Goal: Task Accomplishment & Management: Manage account settings

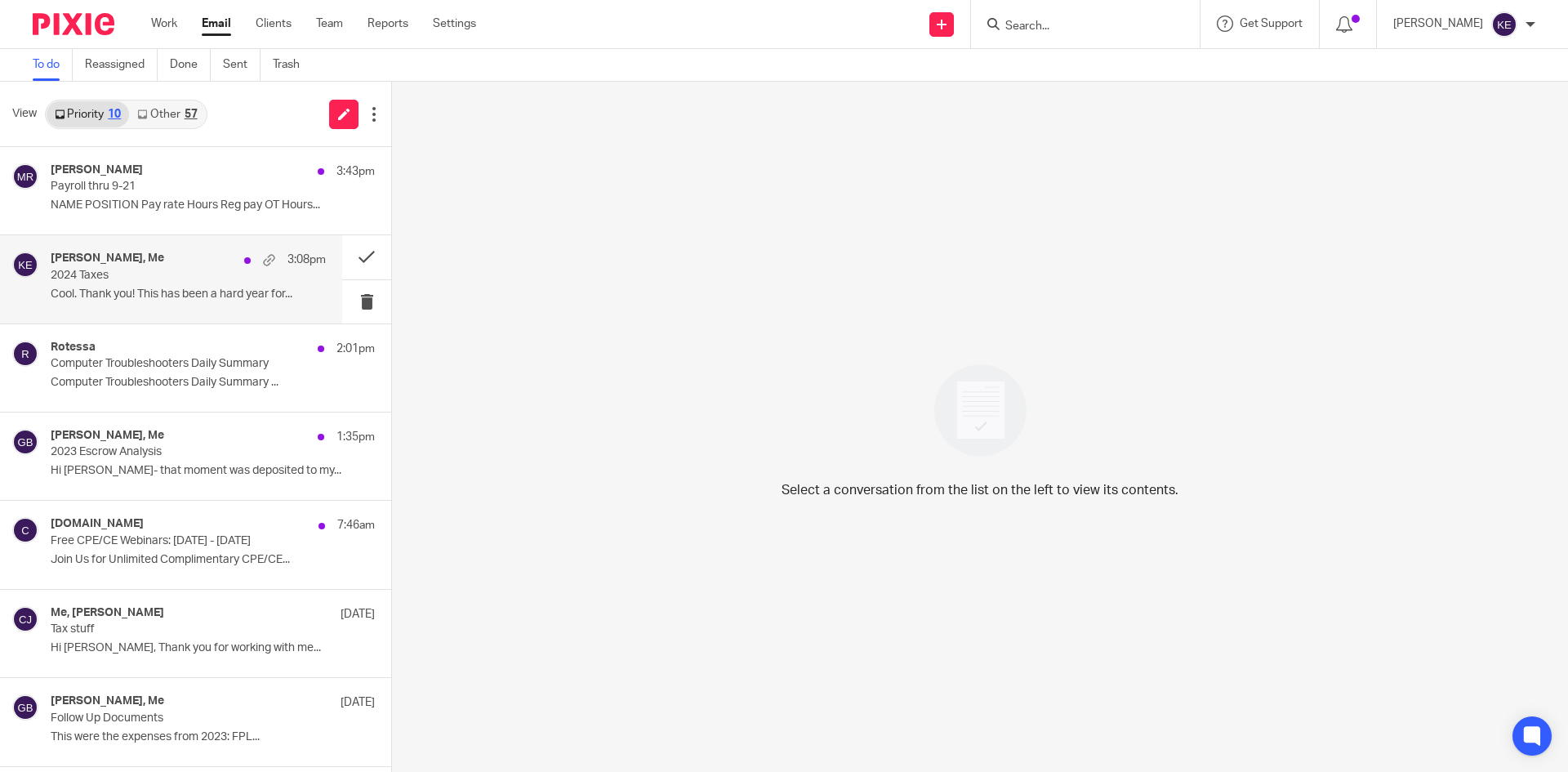
click at [126, 276] on p "2024 Taxes" at bounding box center [160, 276] width 220 height 14
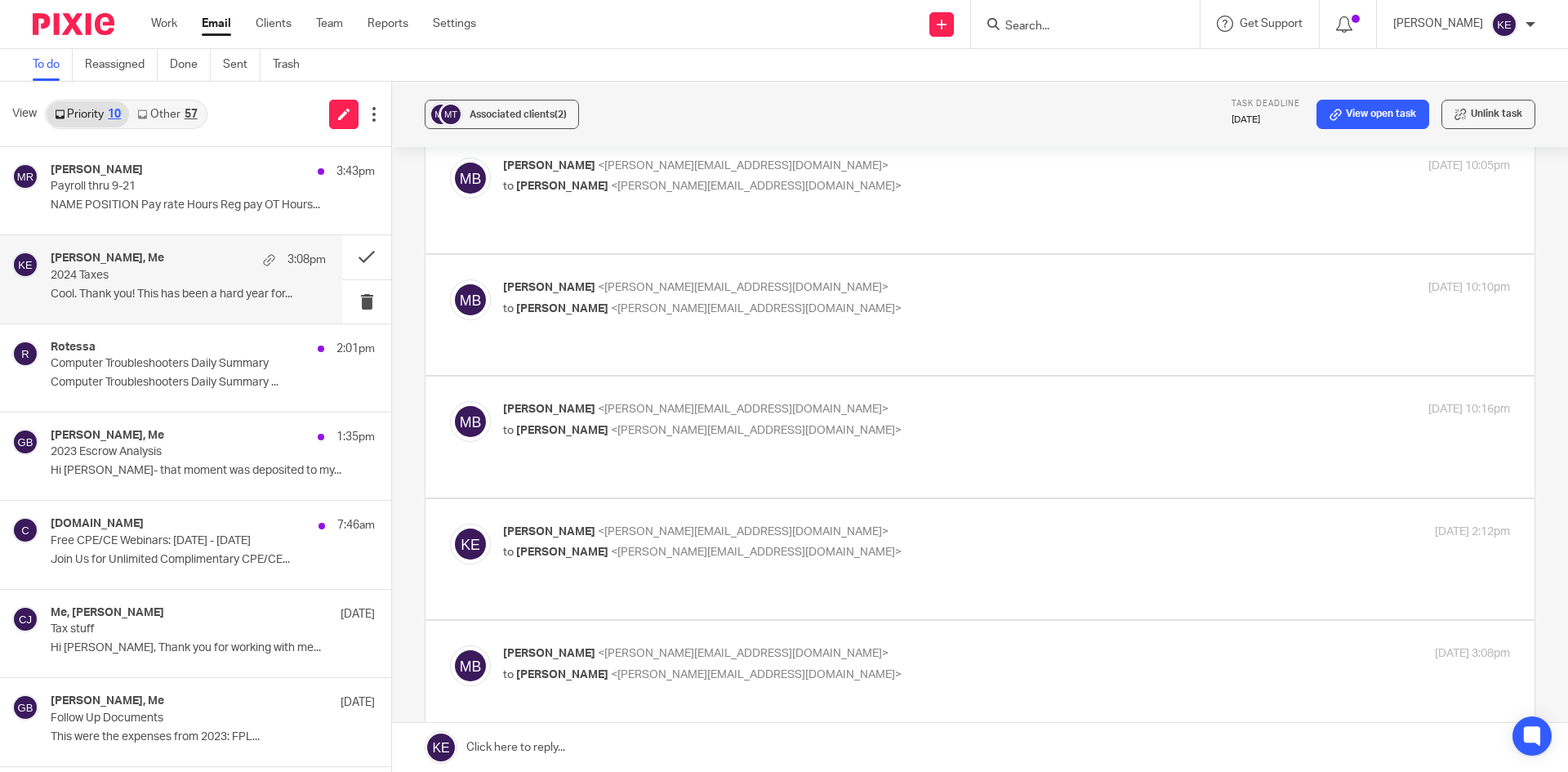
scroll to position [1523, 0]
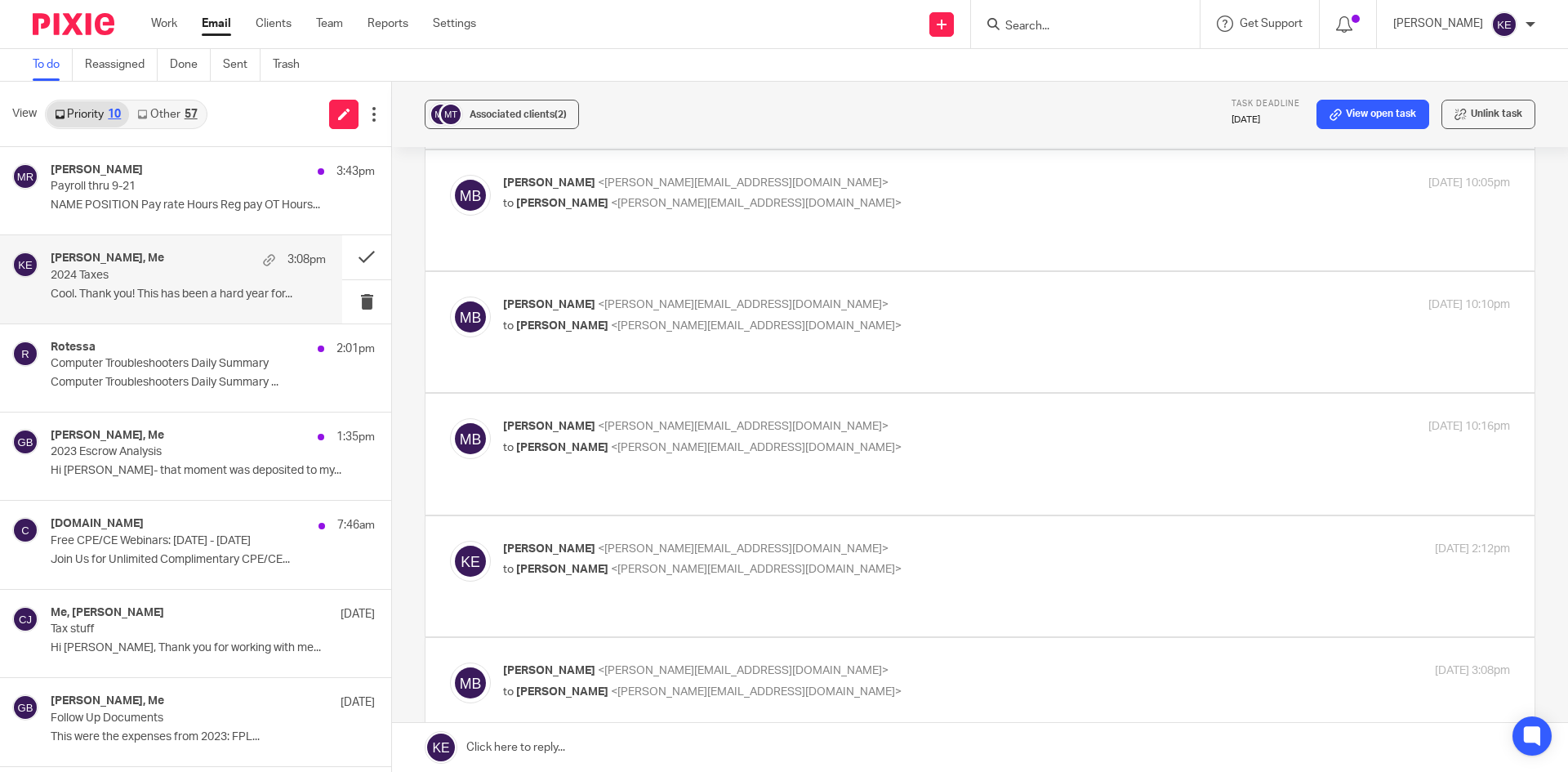
click at [822, 561] on p "to [PERSON_NAME] <[PERSON_NAME][EMAIL_ADDRESS][DOMAIN_NAME]>" at bounding box center [839, 569] width 671 height 17
checkbox input "true"
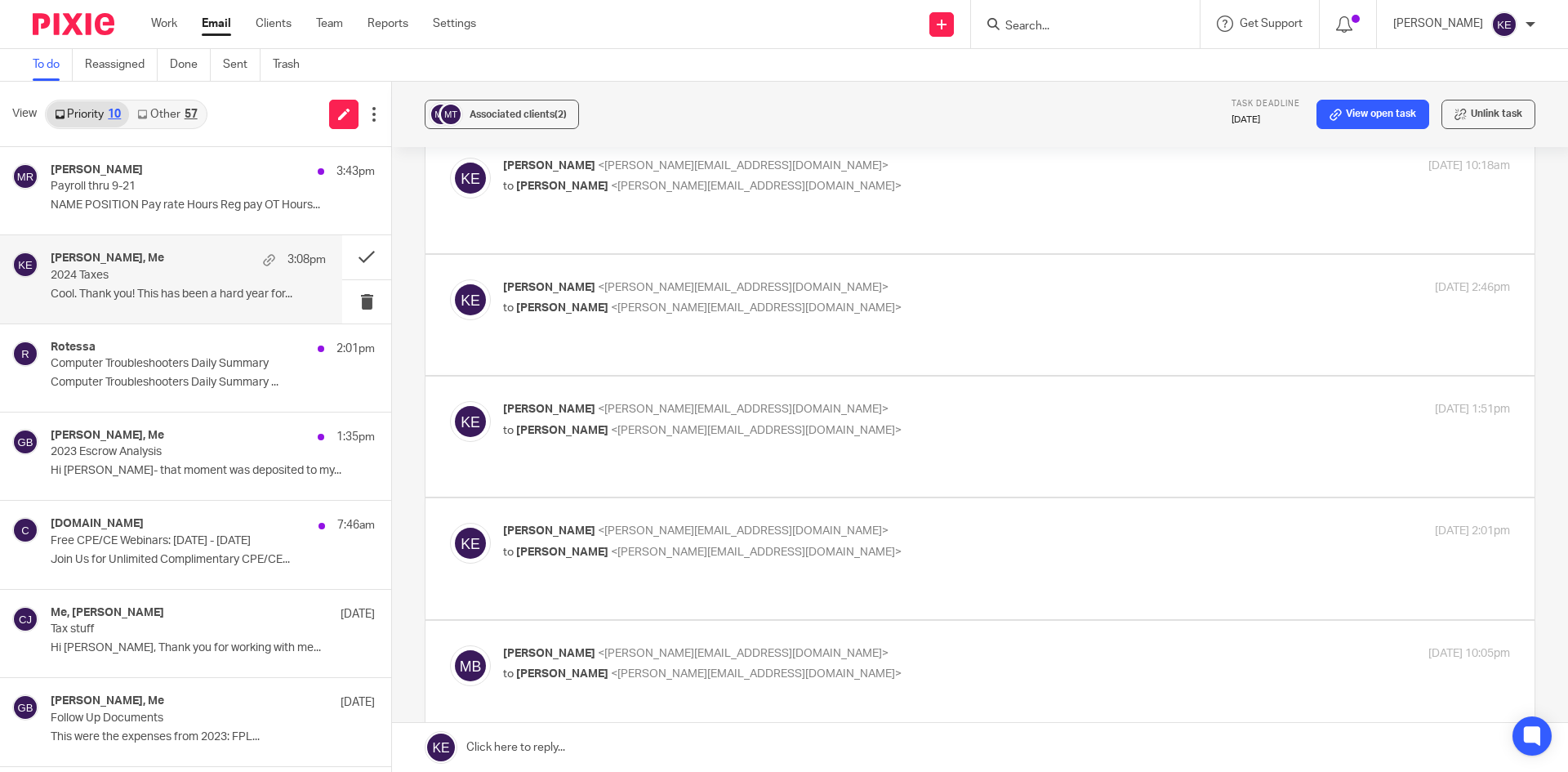
scroll to position [1034, 0]
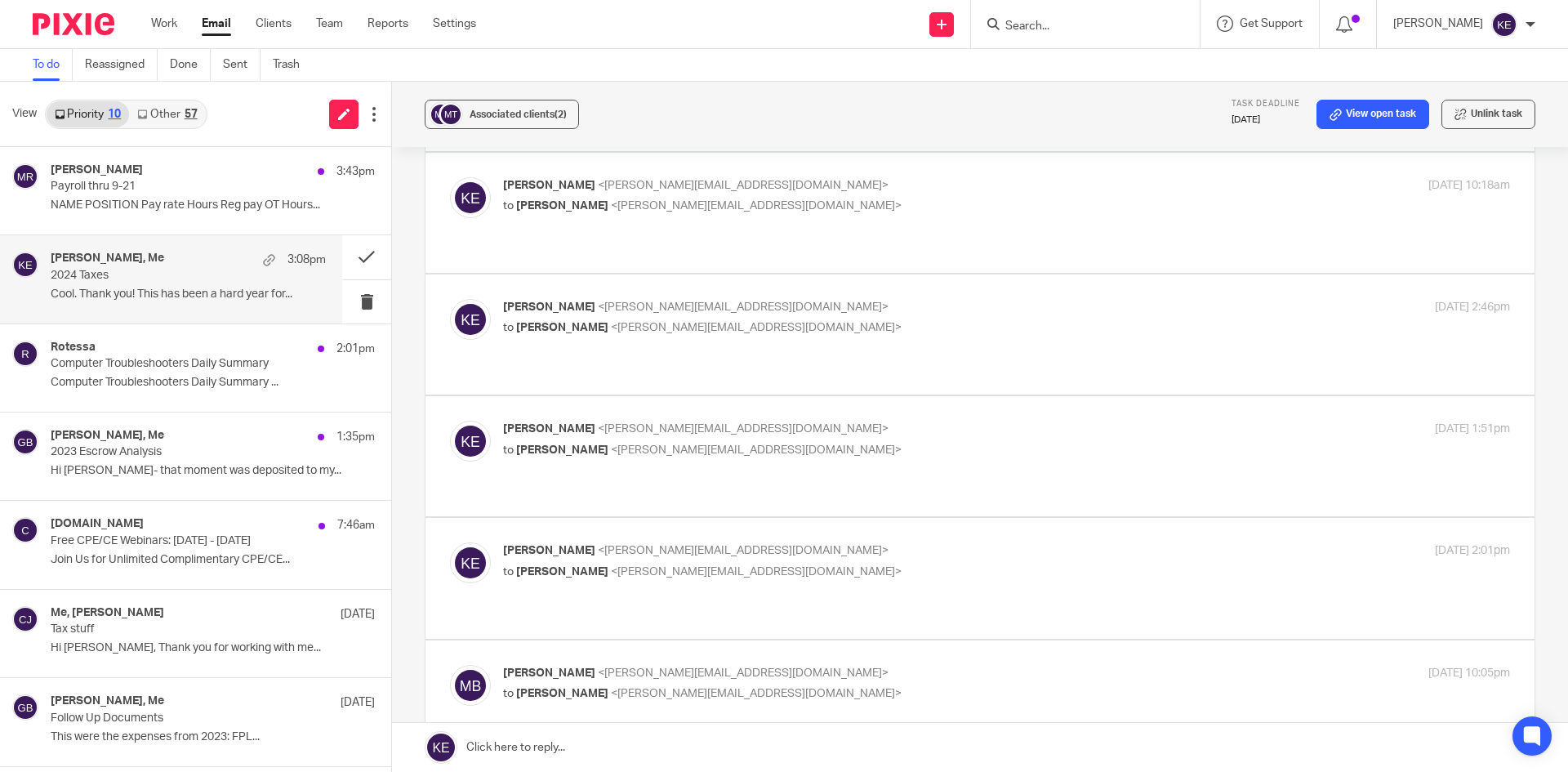
click at [838, 564] on p "to [PERSON_NAME] <[PERSON_NAME][EMAIL_ADDRESS][DOMAIN_NAME]>" at bounding box center [839, 572] width 671 height 17
checkbox input "true"
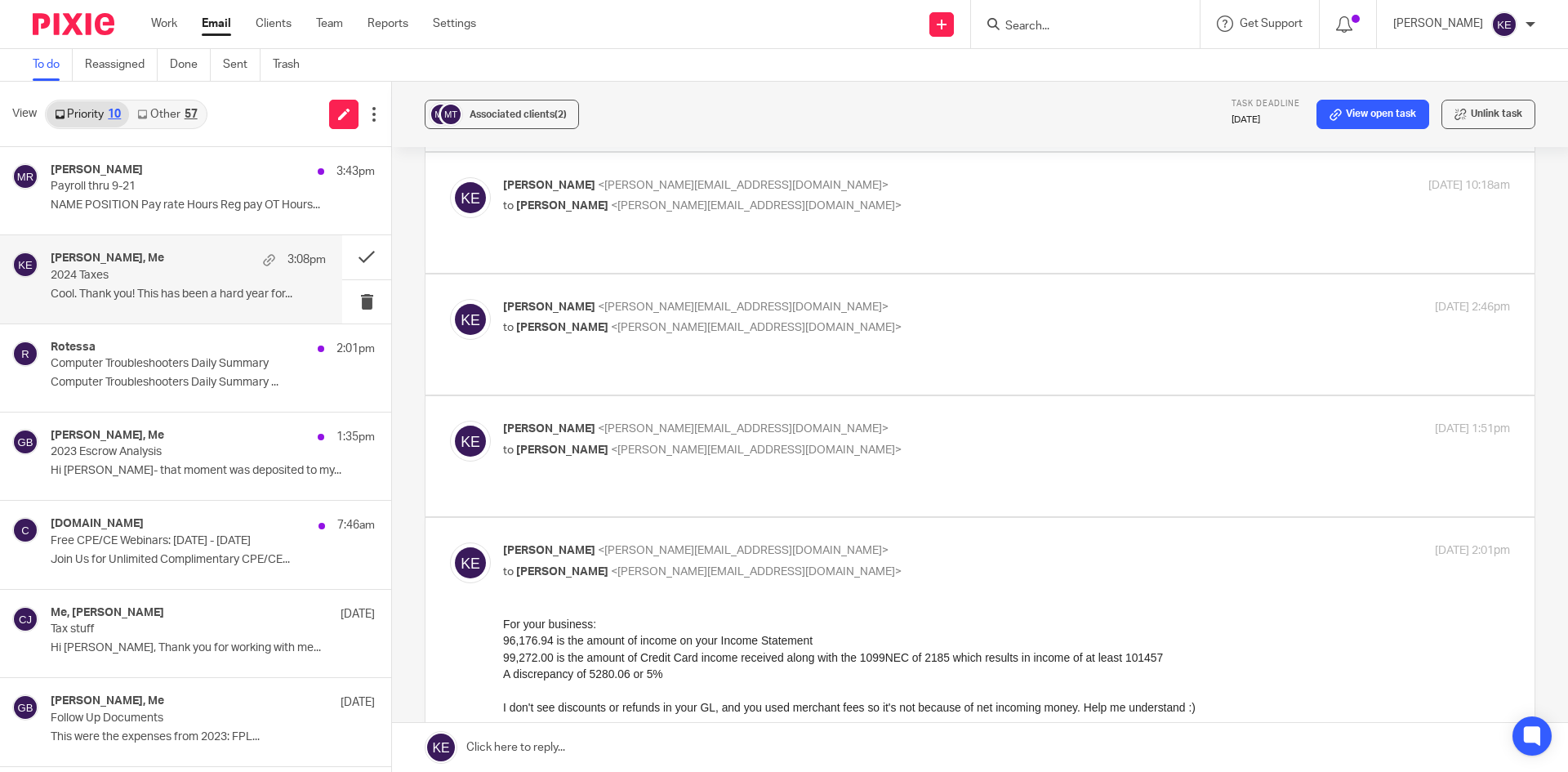
scroll to position [0, 0]
drag, startPoint x: 173, startPoint y: 352, endPoint x: 219, endPoint y: 352, distance: 46.0
click at [172, 352] on div "Rotessa 2:01pm" at bounding box center [188, 348] width 276 height 16
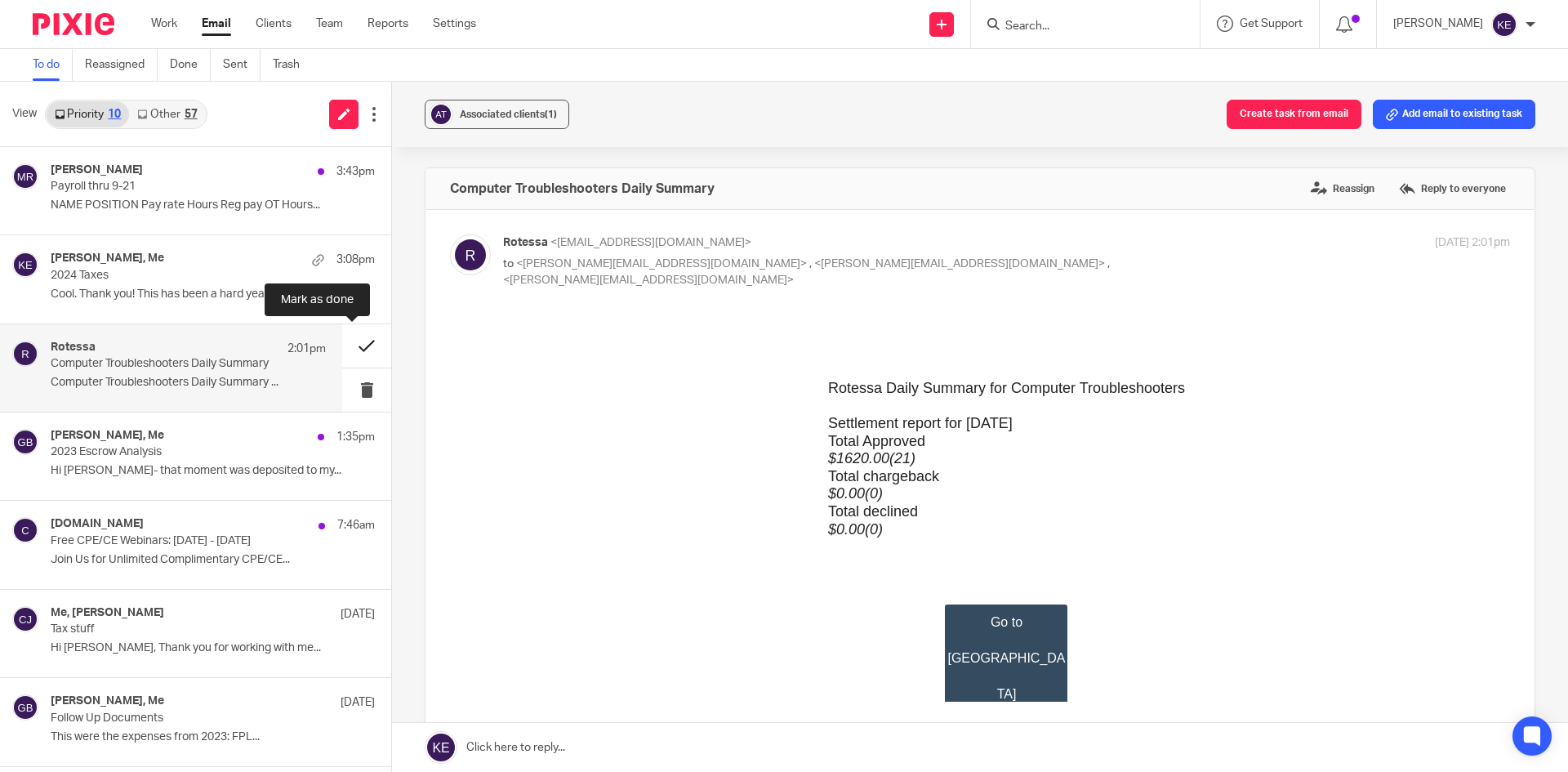
click at [345, 342] on button at bounding box center [367, 346] width 49 height 43
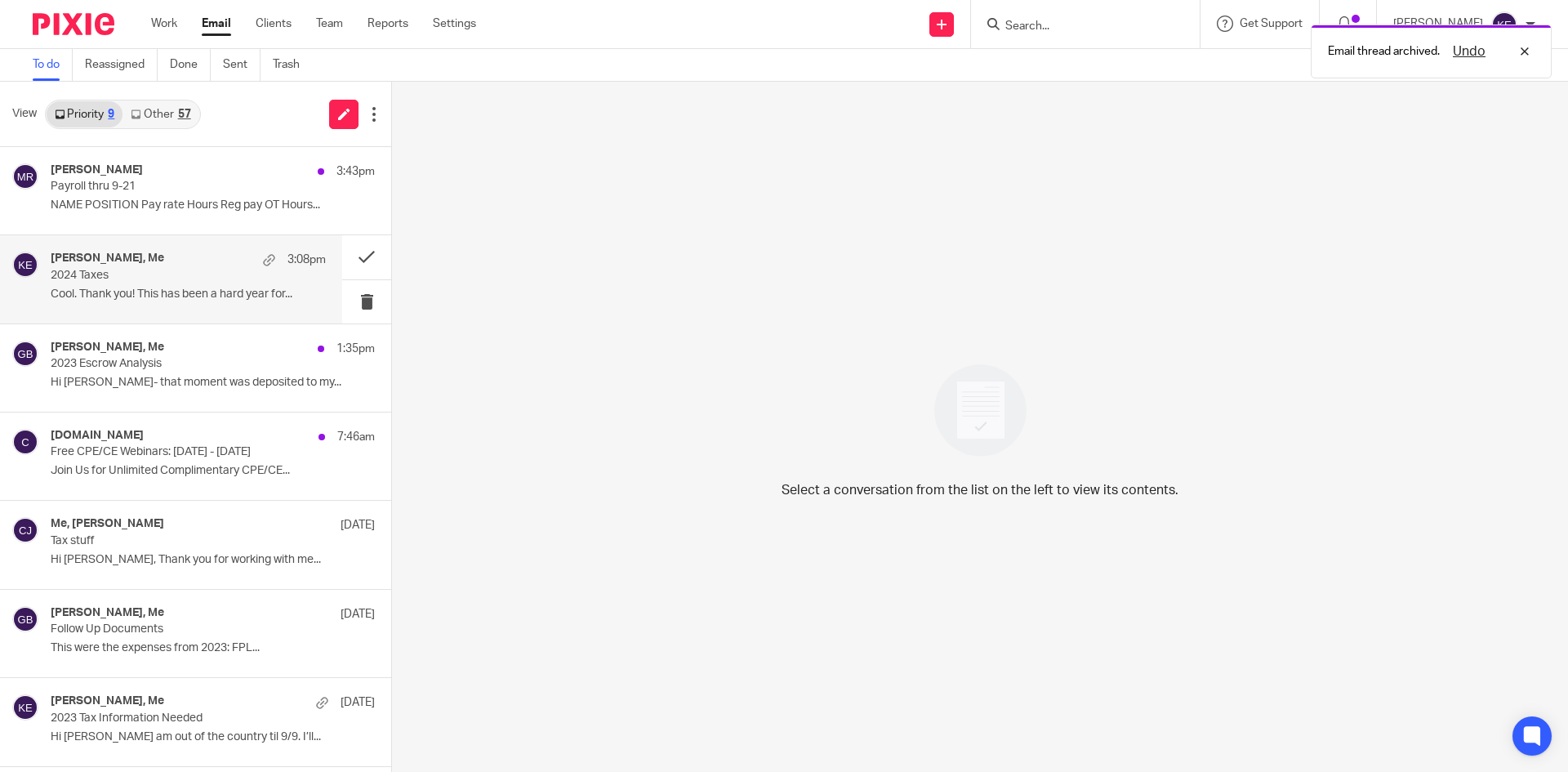
click at [184, 281] on p "2024 Taxes" at bounding box center [160, 276] width 220 height 14
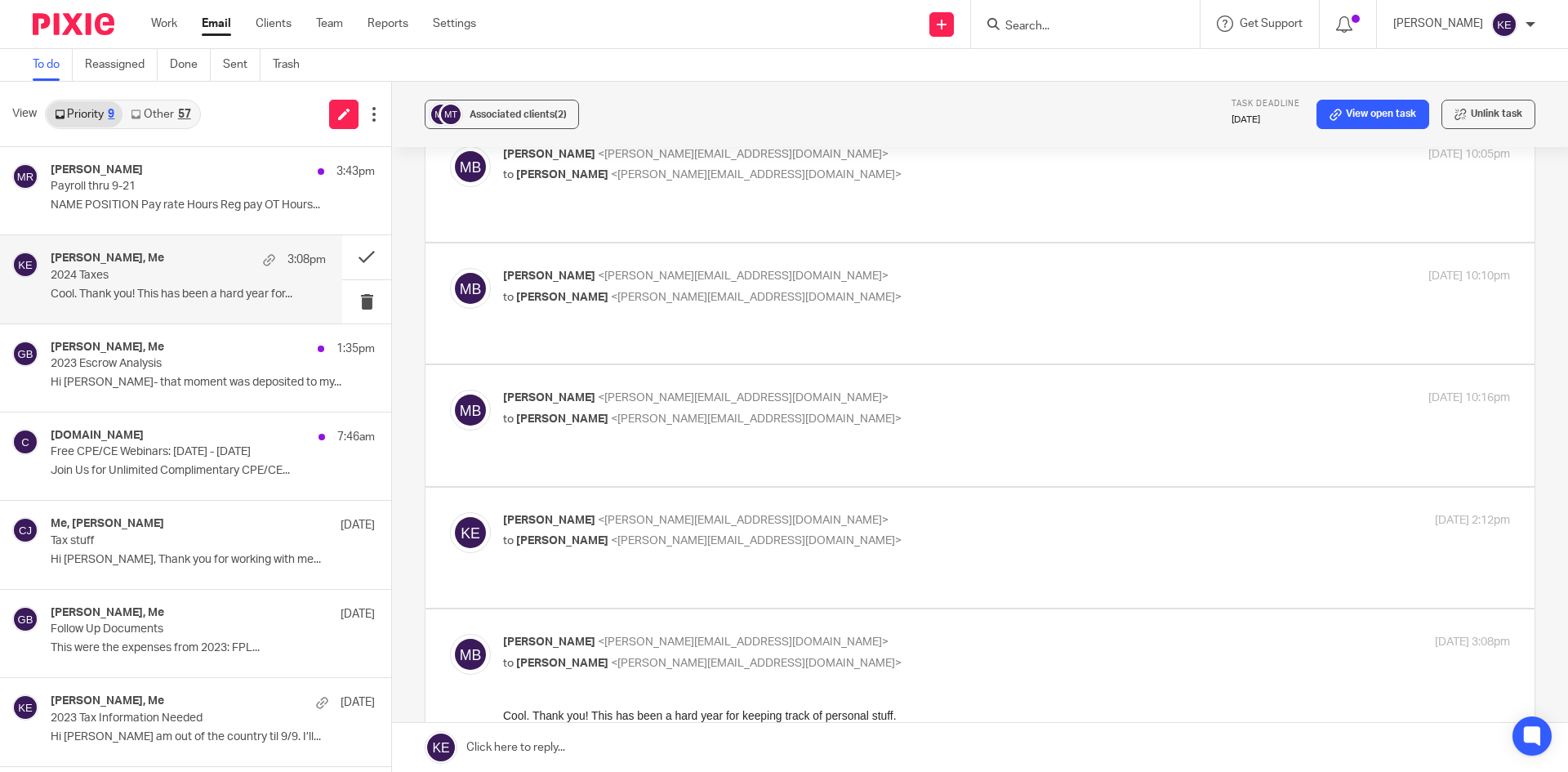
scroll to position [1389, 0]
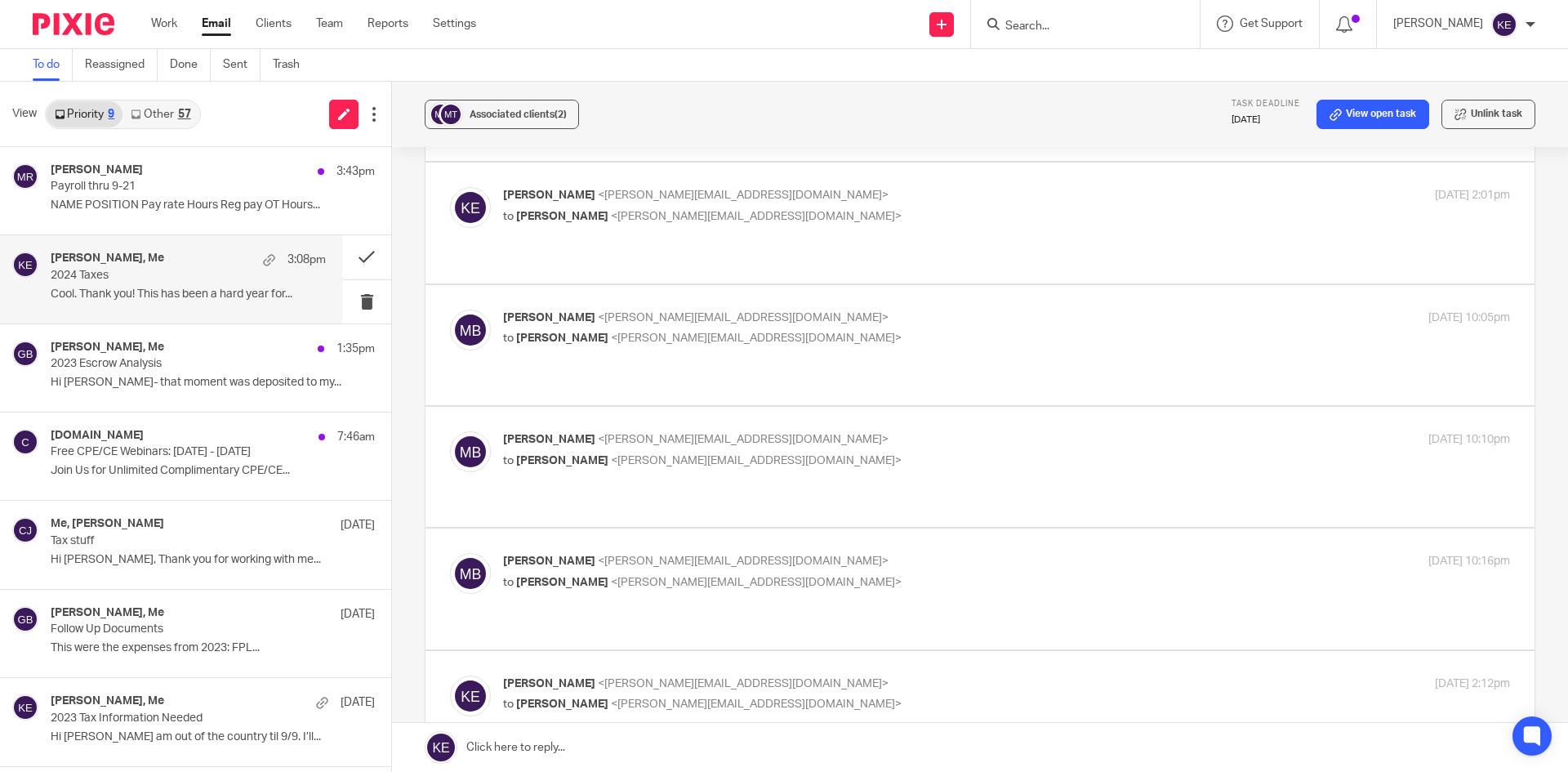
click at [864, 675] on p "[PERSON_NAME] <[PERSON_NAME][EMAIL_ADDRESS][DOMAIN_NAME]>" at bounding box center [839, 684] width 671 height 17
checkbox input "true"
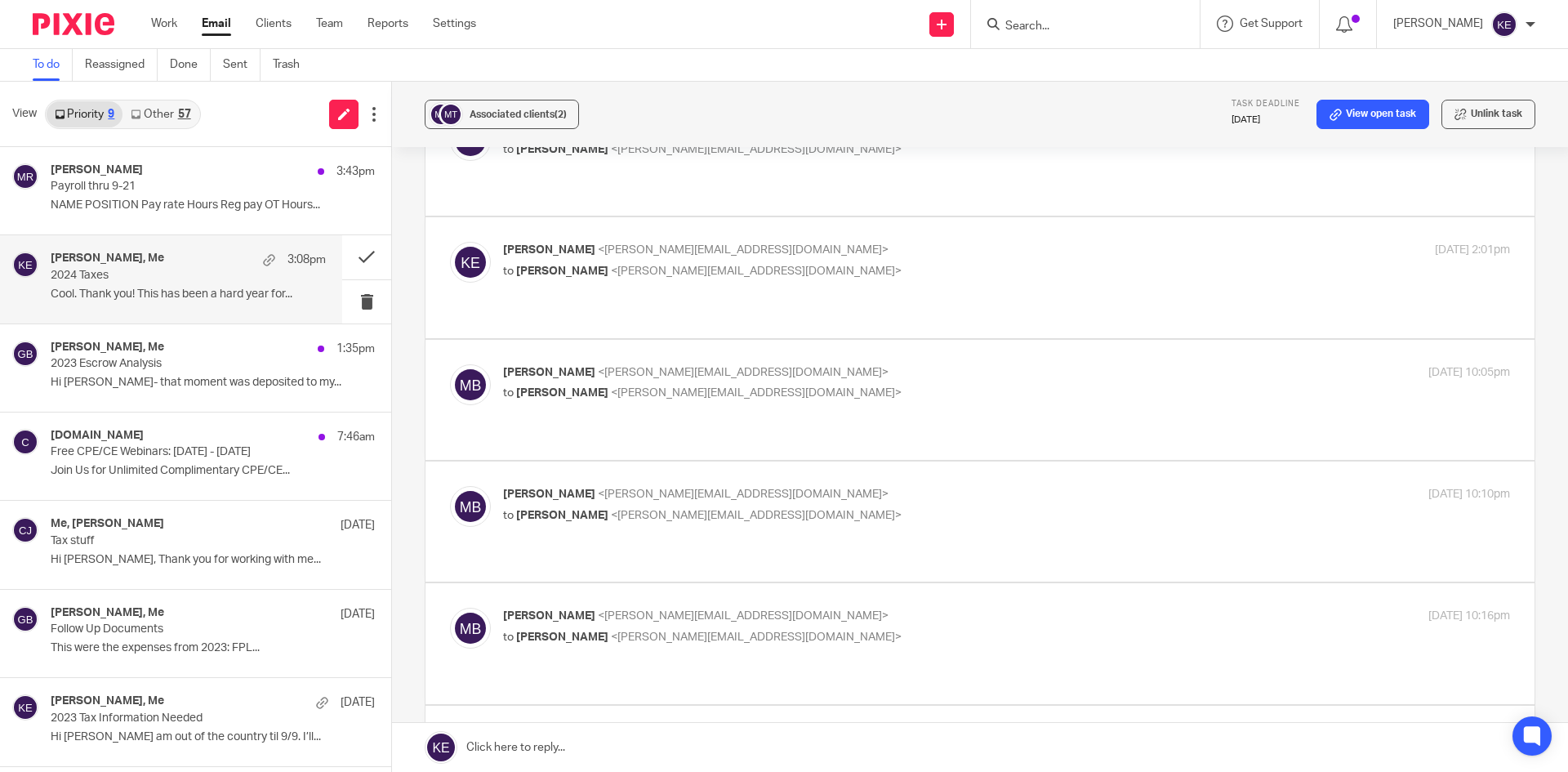
scroll to position [1308, 0]
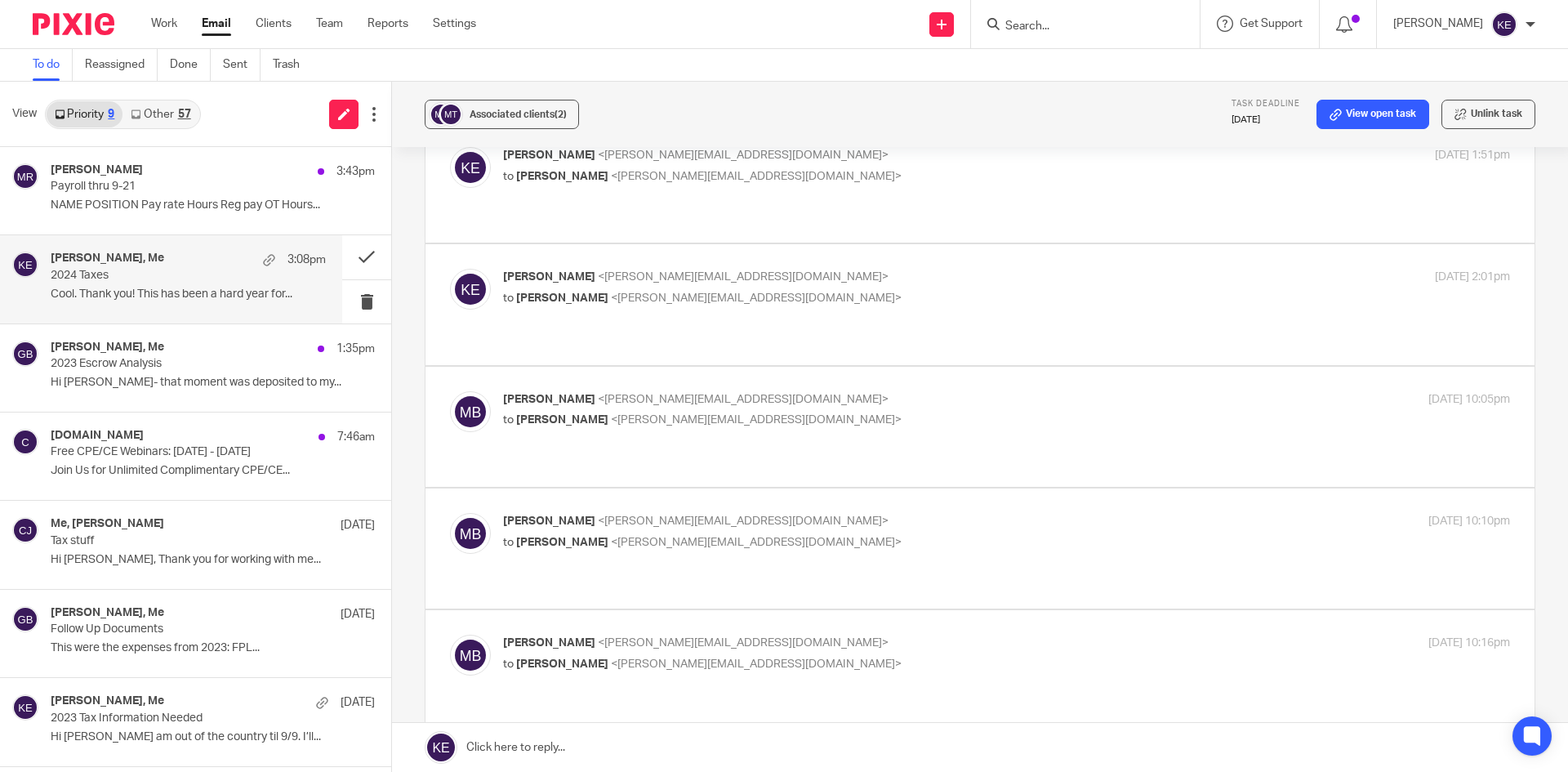
click at [846, 635] on p "[PERSON_NAME] <[PERSON_NAME][EMAIL_ADDRESS][DOMAIN_NAME]>" at bounding box center [839, 643] width 671 height 17
checkbox input "true"
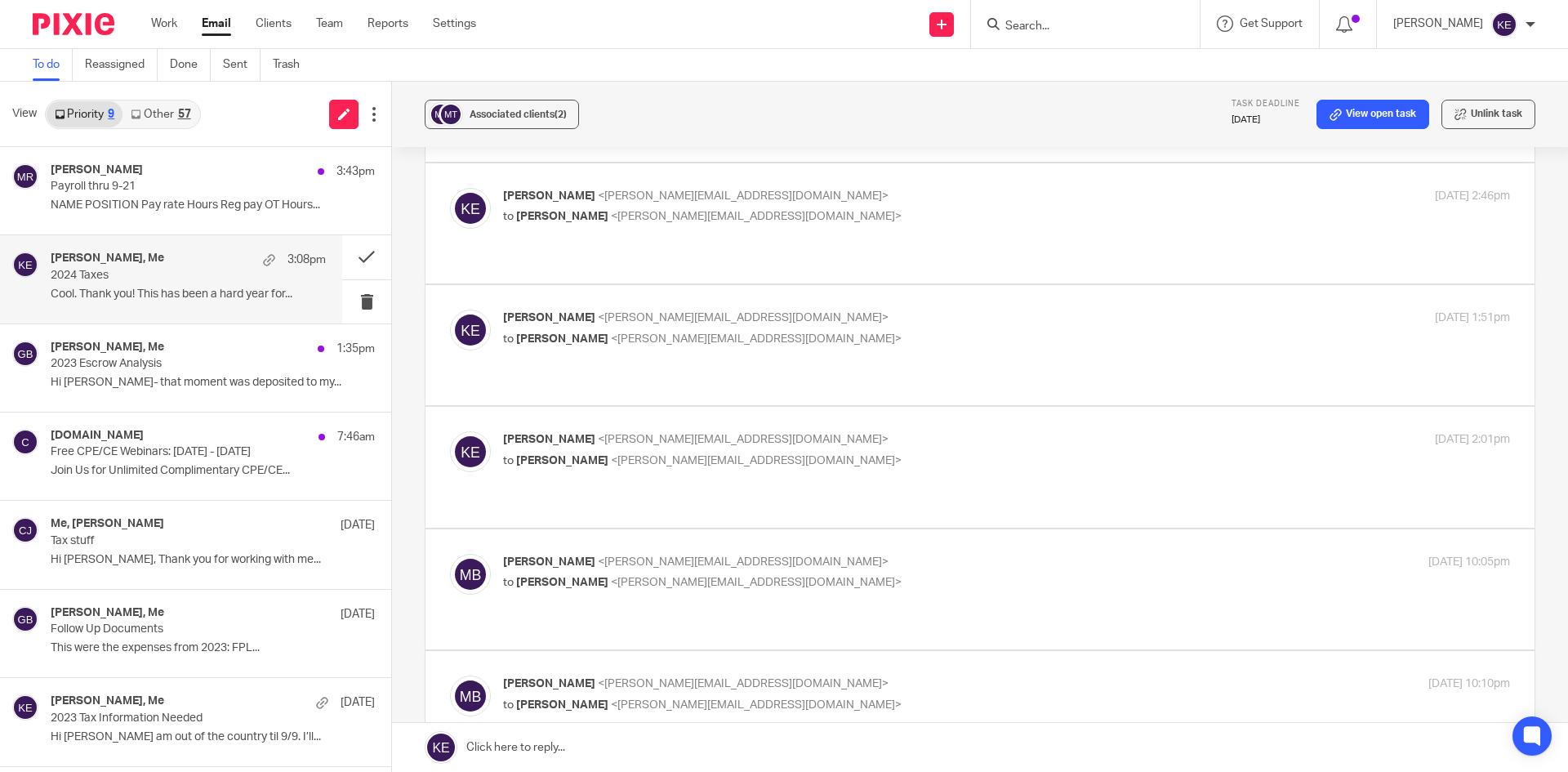
scroll to position [1143, 0]
click at [827, 676] on p "[PERSON_NAME] <[PERSON_NAME][EMAIL_ADDRESS][DOMAIN_NAME]>" at bounding box center [839, 685] width 671 height 17
checkbox input "true"
click at [820, 554] on div "[PERSON_NAME] <[PERSON_NAME][EMAIL_ADDRESS][DOMAIN_NAME]> to [PERSON_NAME] <[PE…" at bounding box center [839, 573] width 671 height 38
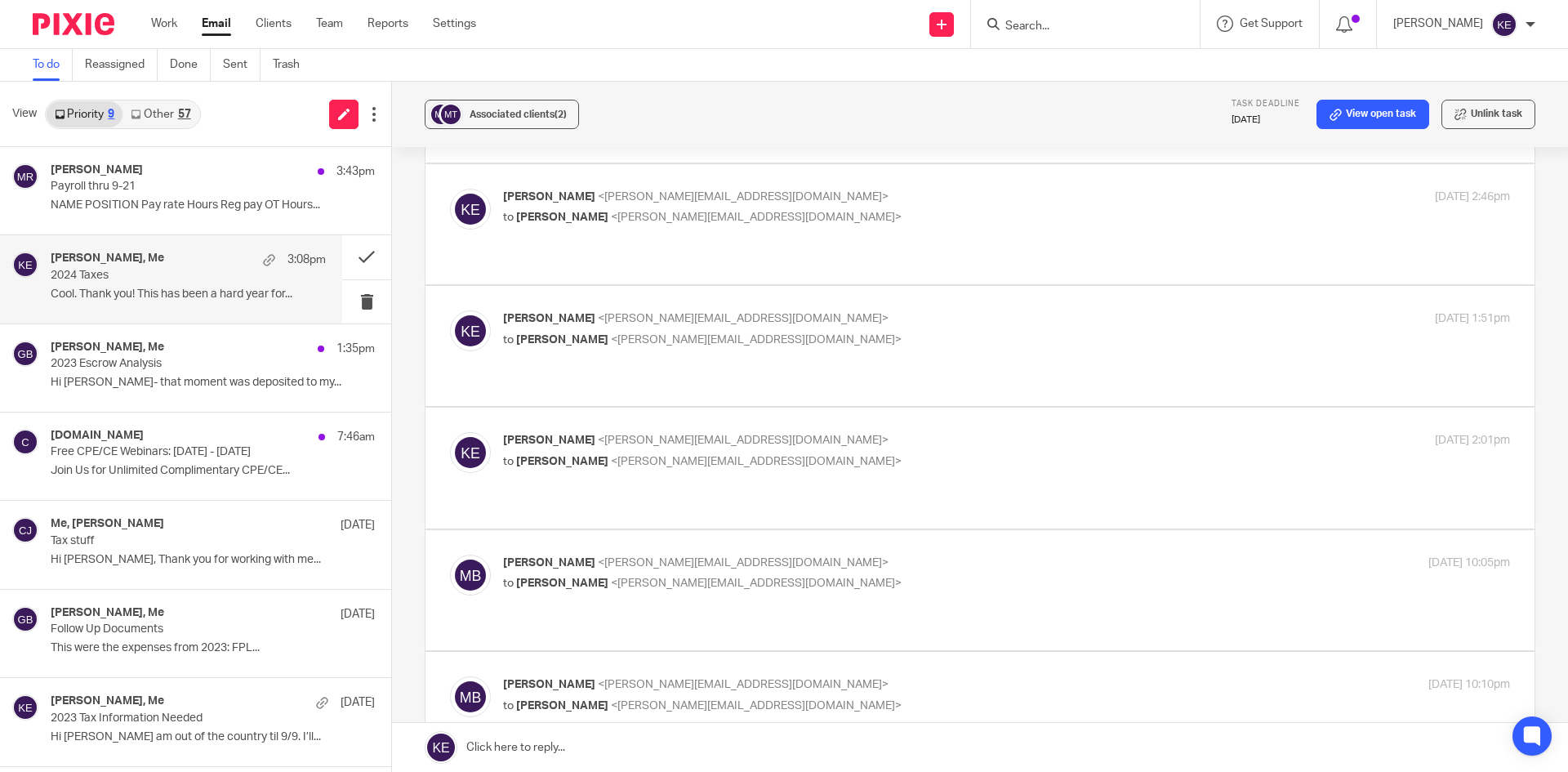
checkbox input "true"
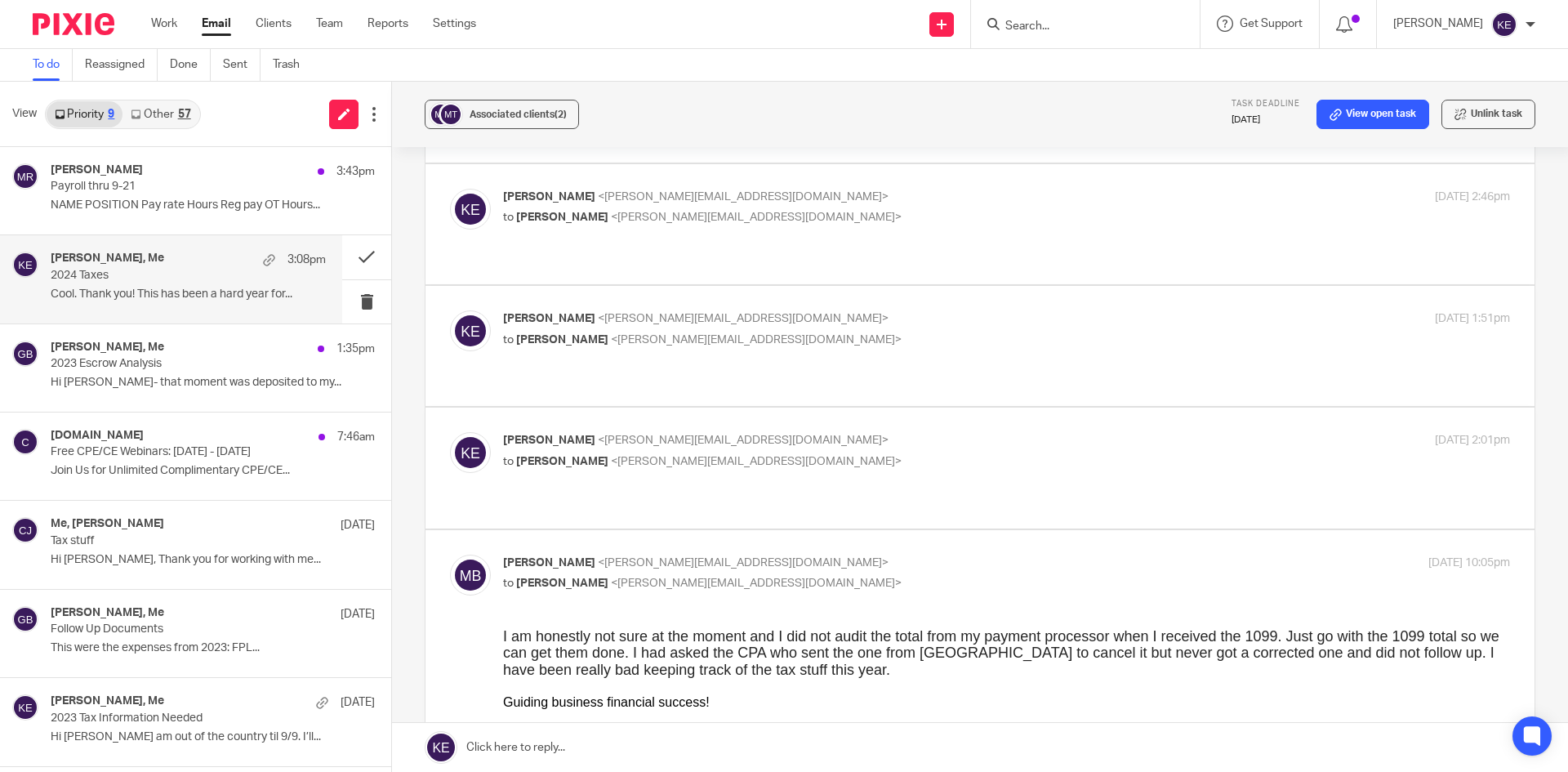
click at [788, 432] on p "[PERSON_NAME] <[PERSON_NAME][EMAIL_ADDRESS][DOMAIN_NAME]>" at bounding box center [839, 441] width 671 height 17
checkbox input "true"
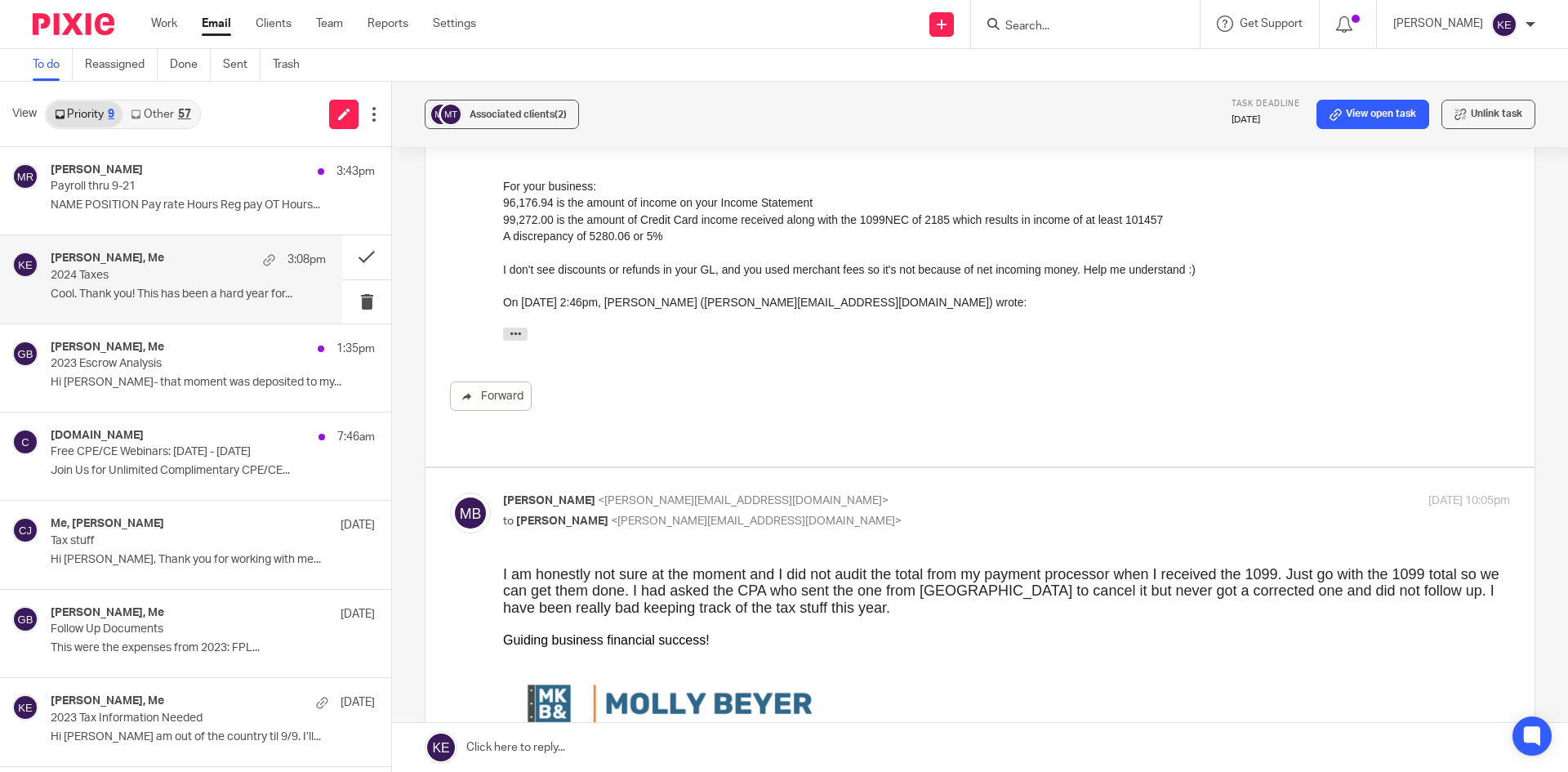
scroll to position [1434, 0]
